Goal: Task Accomplishment & Management: Manage account settings

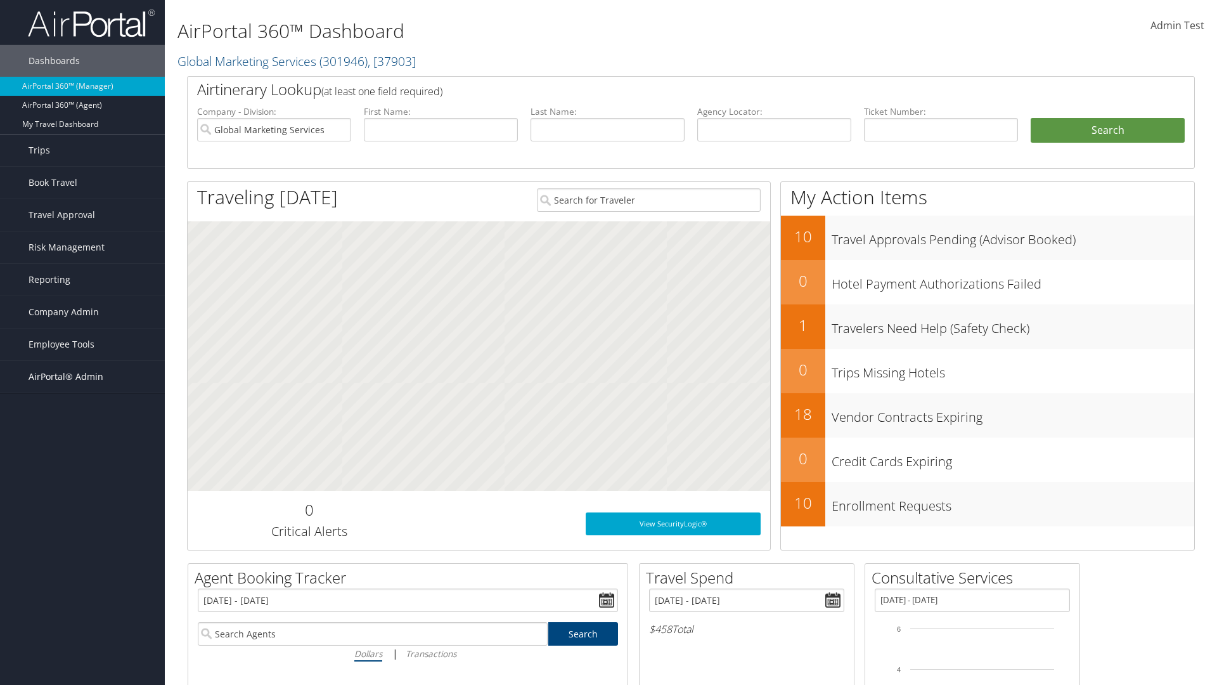
click at [82, 377] on span "AirPortal® Admin" at bounding box center [66, 377] width 75 height 32
click at [82, 459] on link "Service Profiles" at bounding box center [82, 458] width 165 height 19
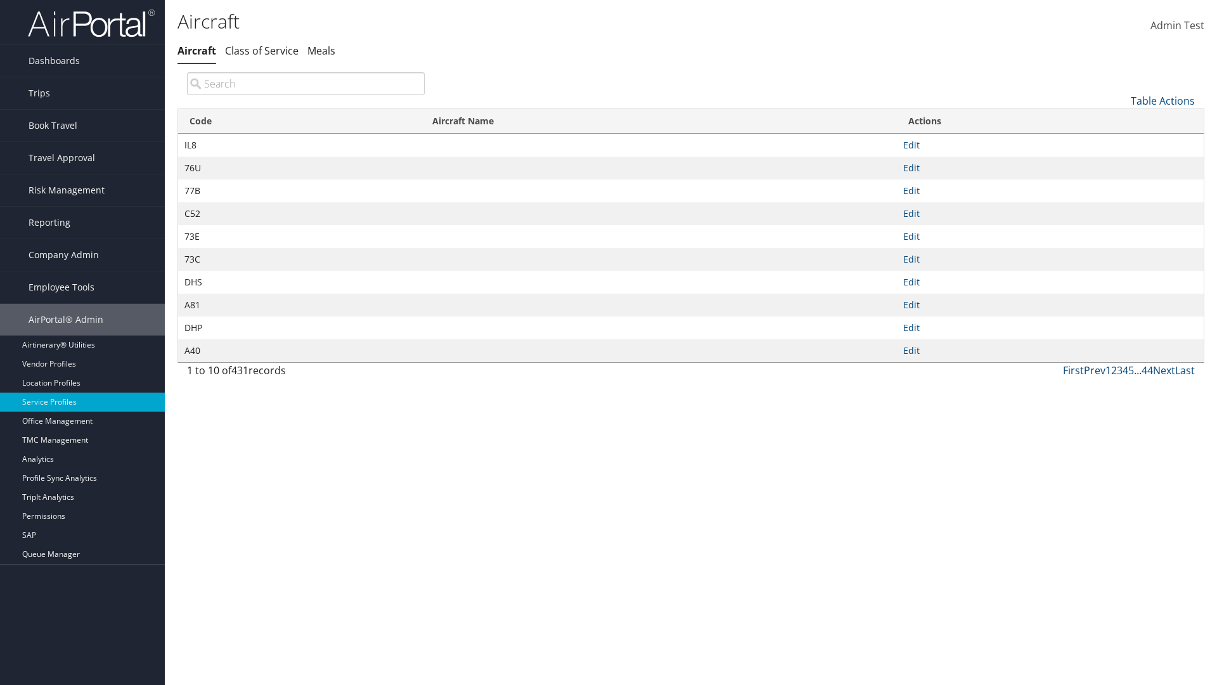
click at [299, 121] on th "Code" at bounding box center [299, 121] width 243 height 25
click at [1163, 100] on link "Table Actions" at bounding box center [1163, 101] width 64 height 14
click at [1120, 184] on link "Page Length" at bounding box center [1120, 185] width 167 height 22
click at [1120, 143] on link "25" at bounding box center [1120, 143] width 167 height 22
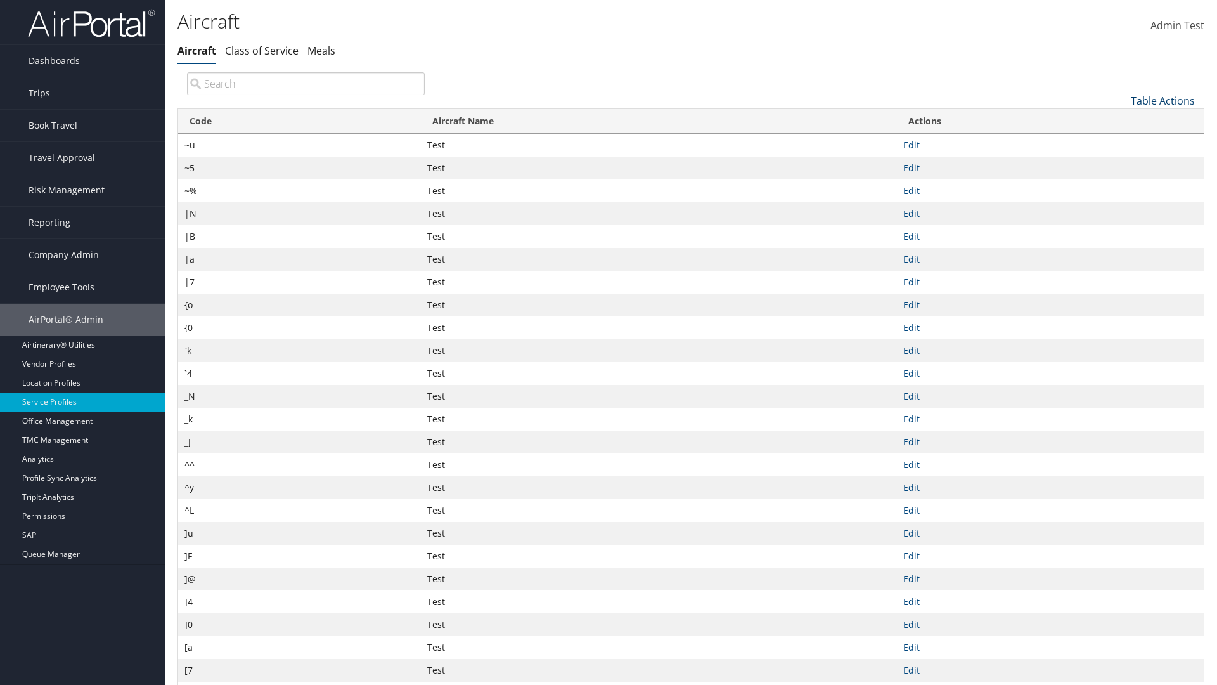
click at [1163, 100] on link "Table Actions" at bounding box center [1163, 101] width 64 height 14
click at [1120, 164] on link "50" at bounding box center [1120, 165] width 167 height 22
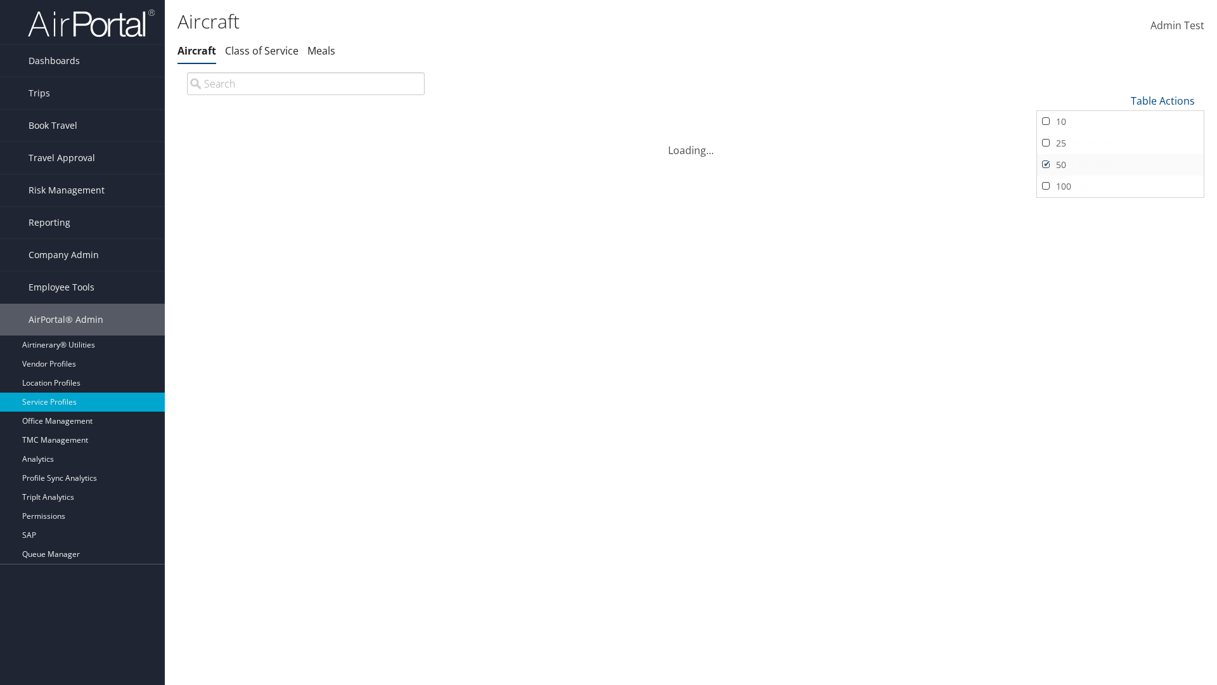
scroll to position [42, 0]
